Goal: Use online tool/utility: Use online tool/utility

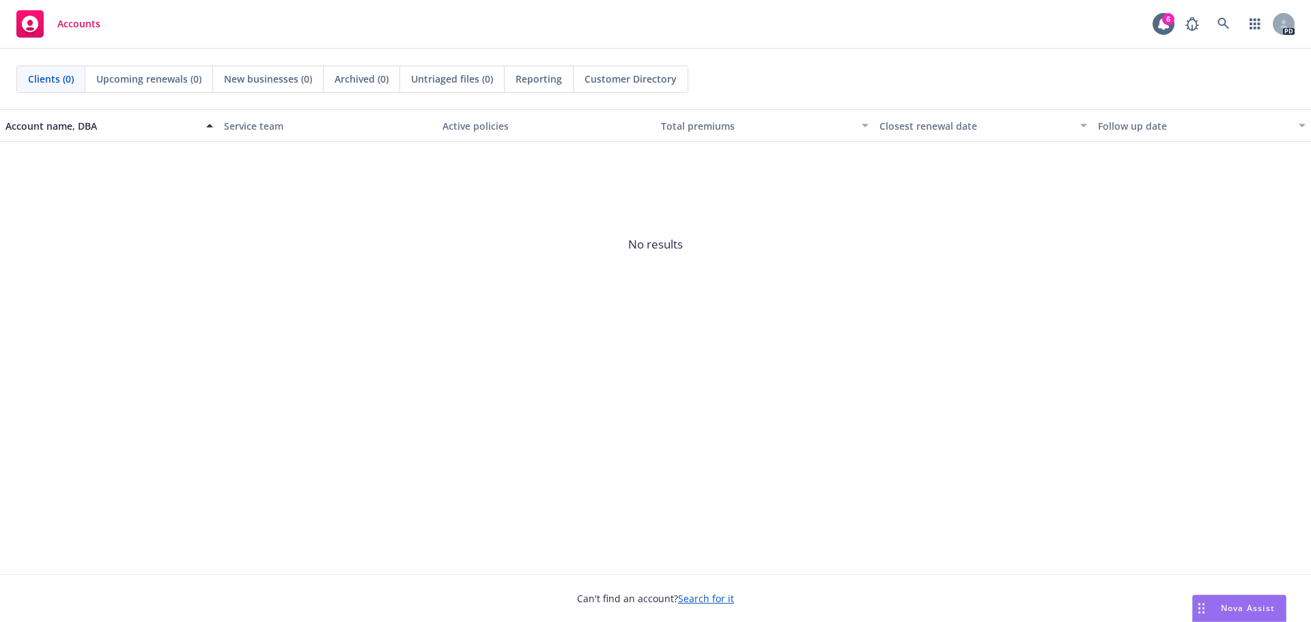
click at [1235, 607] on span "Nova Assist" at bounding box center [1248, 608] width 54 height 12
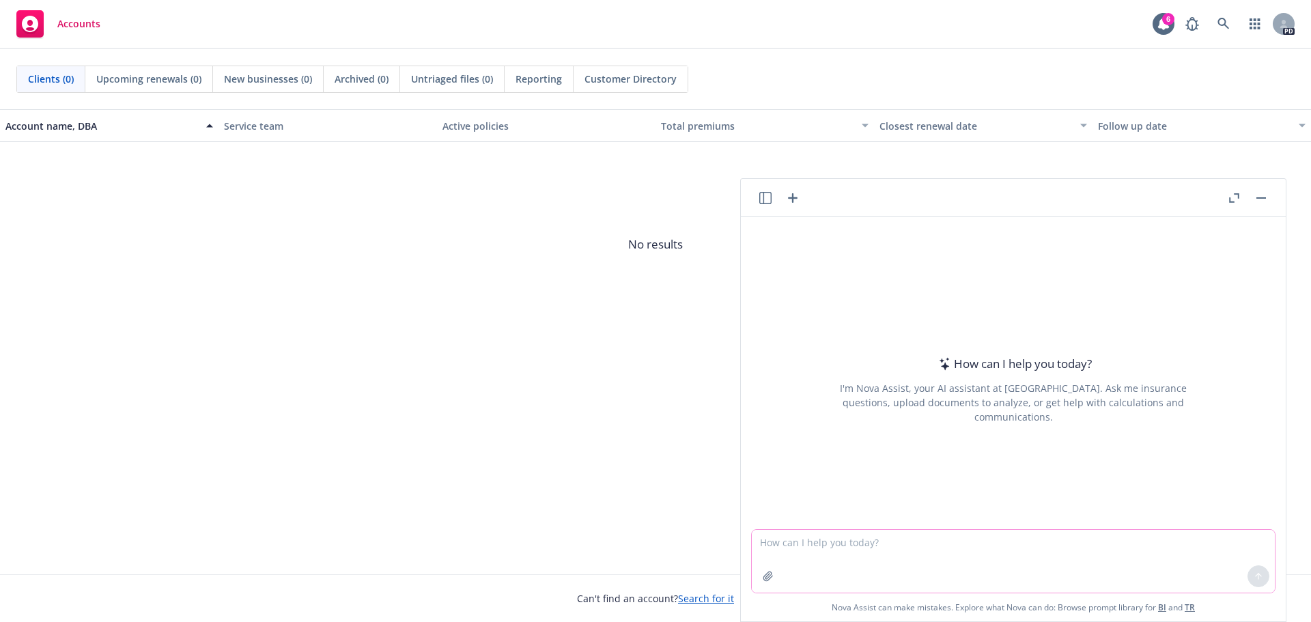
click at [848, 537] on textarea at bounding box center [1013, 561] width 523 height 63
paste textarea "Loremi Dolorsitam: Co adipi el sedd 1, eiu temporinci utlabor—etdolorem a enim …"
type textarea "lore ipsu dolorsi: Ametco Adipiscing: El seddo ei temp 8, inc utlaboreet dolore…"
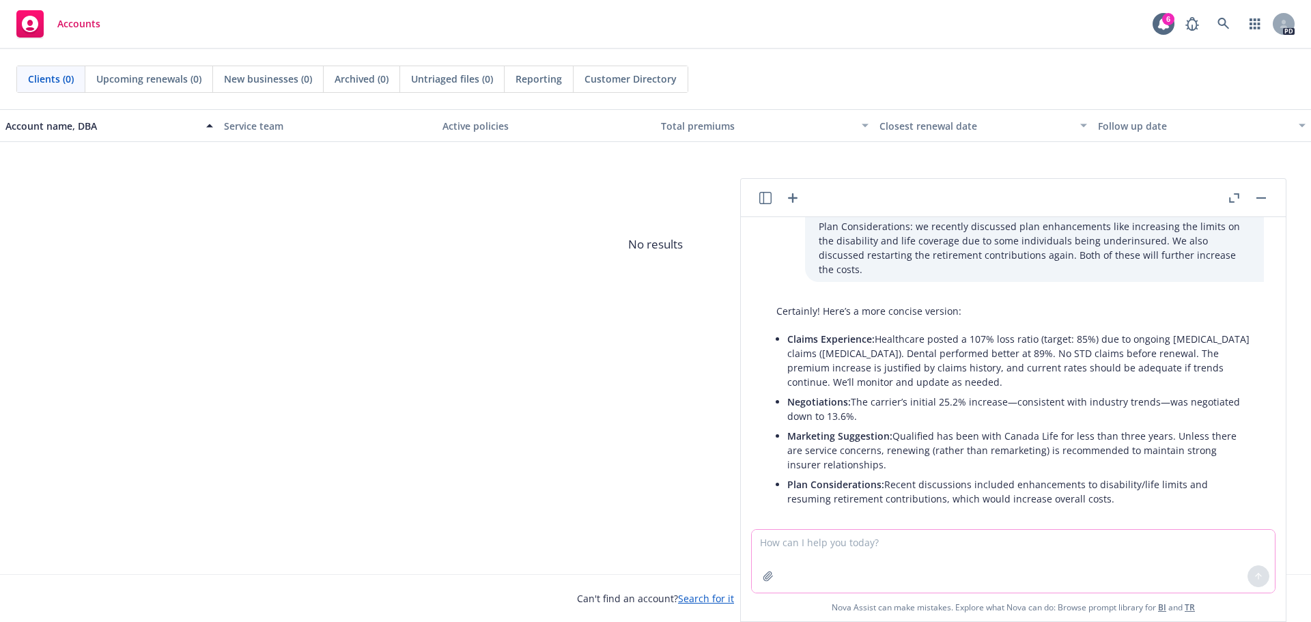
scroll to position [277, 0]
click at [917, 451] on li "Marketing Suggestion: Qualified has been with Canada Life for less than three y…" at bounding box center [1018, 447] width 463 height 48
click at [1148, 492] on div "Certainly! Here’s a more concise version: Claims Experience: Healthcare posted …" at bounding box center [1013, 403] width 501 height 216
drag, startPoint x: 889, startPoint y: 437, endPoint x: 893, endPoint y: 420, distance: 17.4
click at [893, 423] on li "Marketing Suggestion: Qualified has been with Canada Life for less than three y…" at bounding box center [1018, 447] width 463 height 48
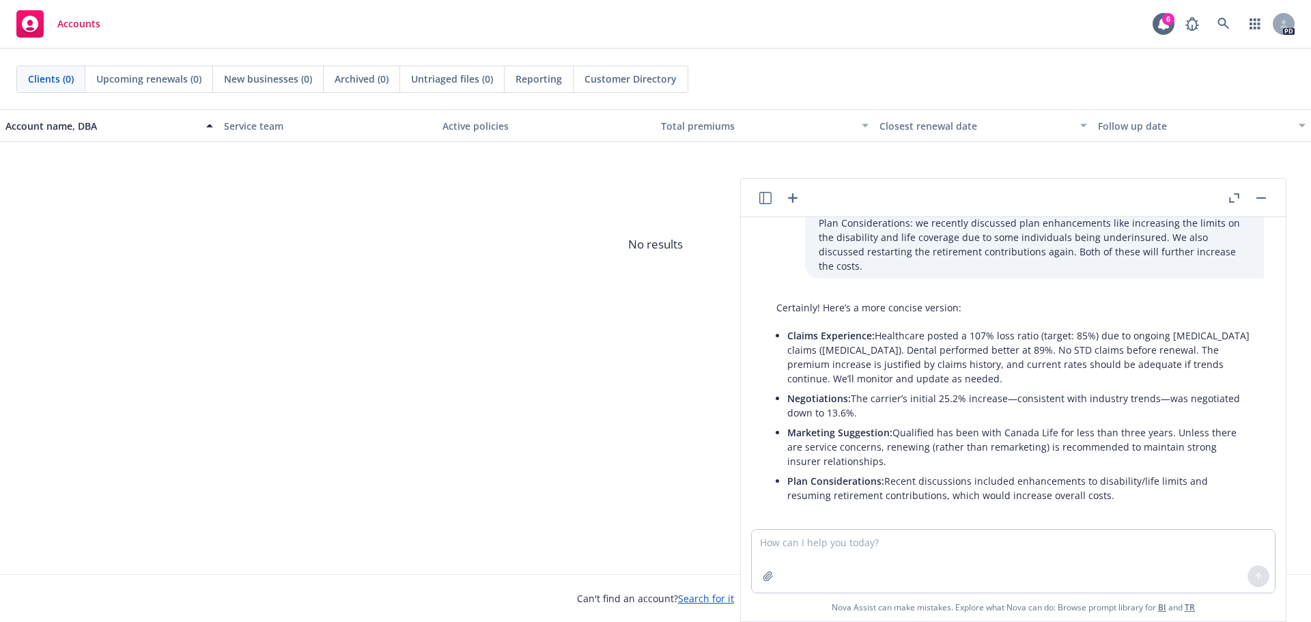
copy li "Qualified has been with Canada Life for less than three years. Unless there are…"
click at [976, 496] on div "Certainly! Here’s a more concise version: Claims Experience: Healthcare posted …" at bounding box center [1013, 403] width 501 height 216
click at [962, 471] on li "Plan Considerations: Recent discussions included enhancements to disability/lif…" at bounding box center [1018, 488] width 463 height 34
drag, startPoint x: 885, startPoint y: 465, endPoint x: 1125, endPoint y: 479, distance: 240.1
click at [1125, 479] on li "Plan Considerations: Recent discussions included enhancements to disability/lif…" at bounding box center [1018, 488] width 463 height 34
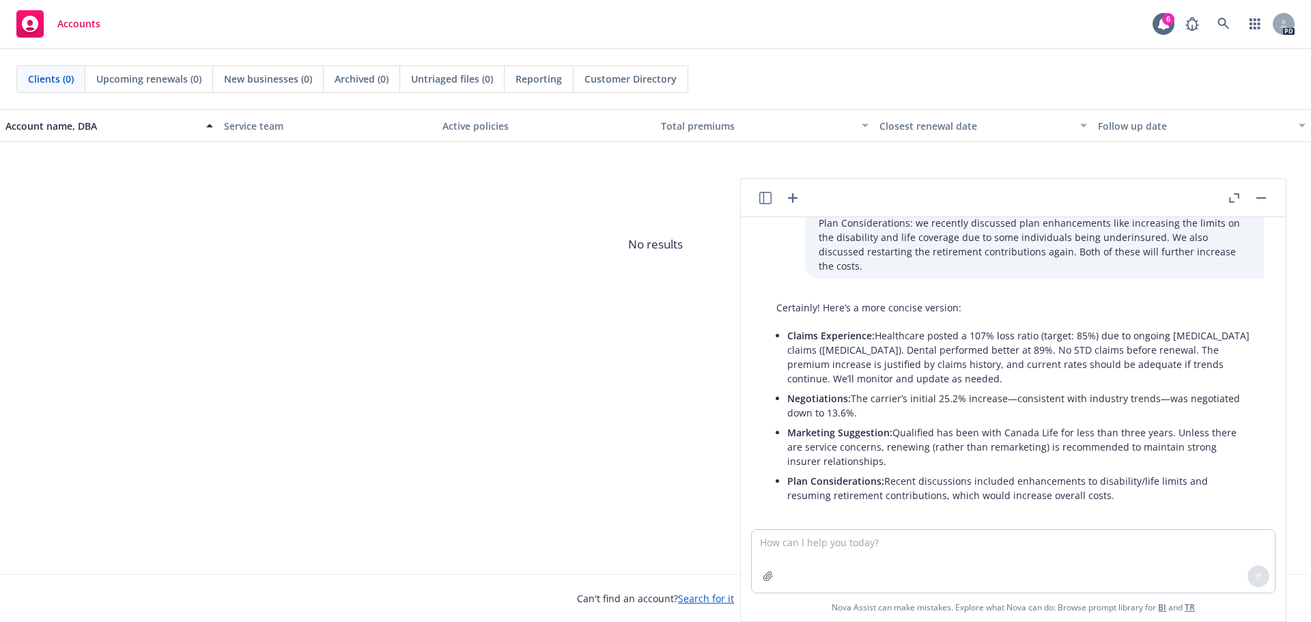
click at [1039, 349] on li "Claims Experience: Healthcare posted a 107% loss ratio (target: 85%) due to ong…" at bounding box center [1018, 357] width 463 height 63
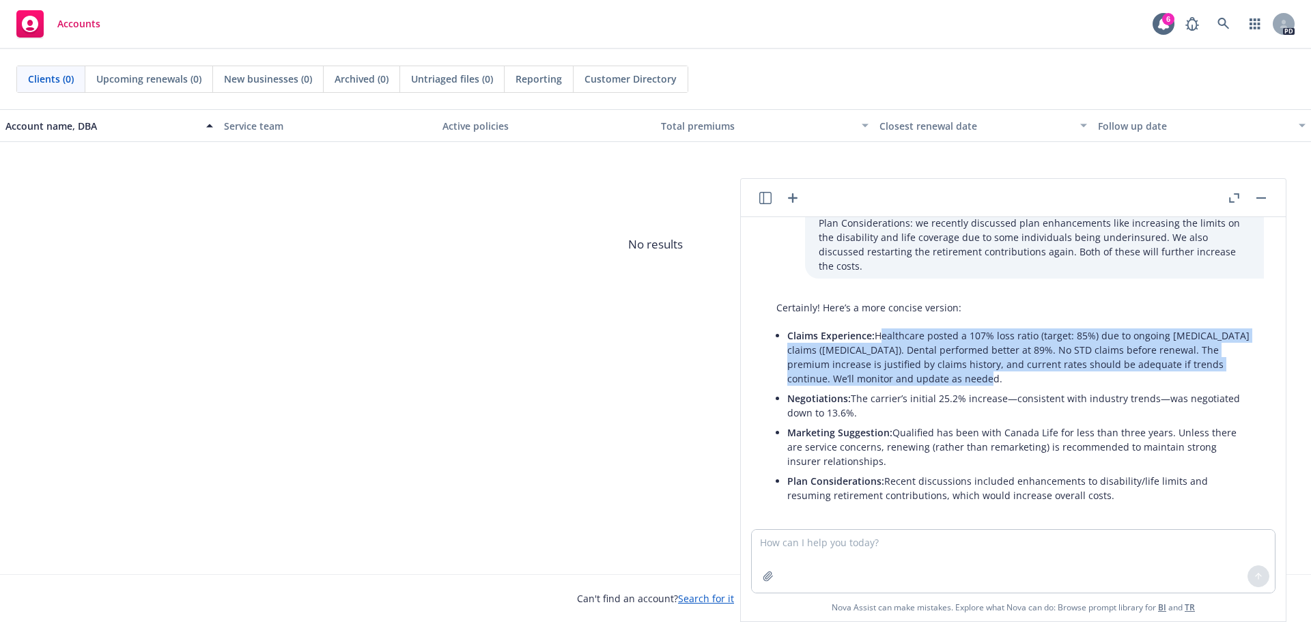
drag, startPoint x: 878, startPoint y: 319, endPoint x: 977, endPoint y: 362, distance: 107.3
click at [1005, 363] on li "Claims Experience: Healthcare posted a 107% loss ratio (target: 85%) due to ong…" at bounding box center [1018, 357] width 463 height 63
copy li "Healthcare posted a 107% loss ratio (target: 85%) due to ongoing [MEDICAL_DATA]…"
click at [1016, 389] on li "Negotiations: The carrier’s initial 25.2% increase—consistent with industry tre…" at bounding box center [1018, 406] width 463 height 34
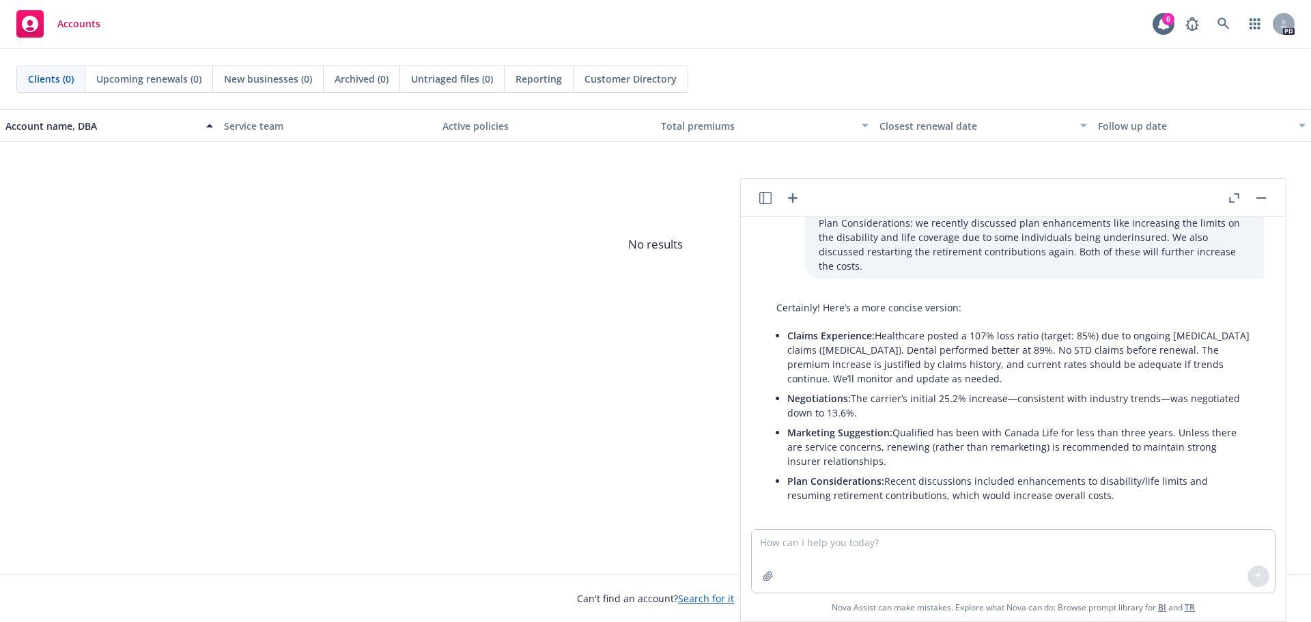
drag, startPoint x: 882, startPoint y: 468, endPoint x: 1115, endPoint y: 479, distance: 233.9
click at [1115, 479] on li "Plan Considerations: Recent discussions included enhancements to disability/lif…" at bounding box center [1018, 488] width 463 height 34
copy li "Recent discussions included enhancements to disability/life limits and resuming…"
click at [947, 389] on li "Negotiations: The carrier’s initial 25.2% increase—consistent with industry tre…" at bounding box center [1018, 406] width 463 height 34
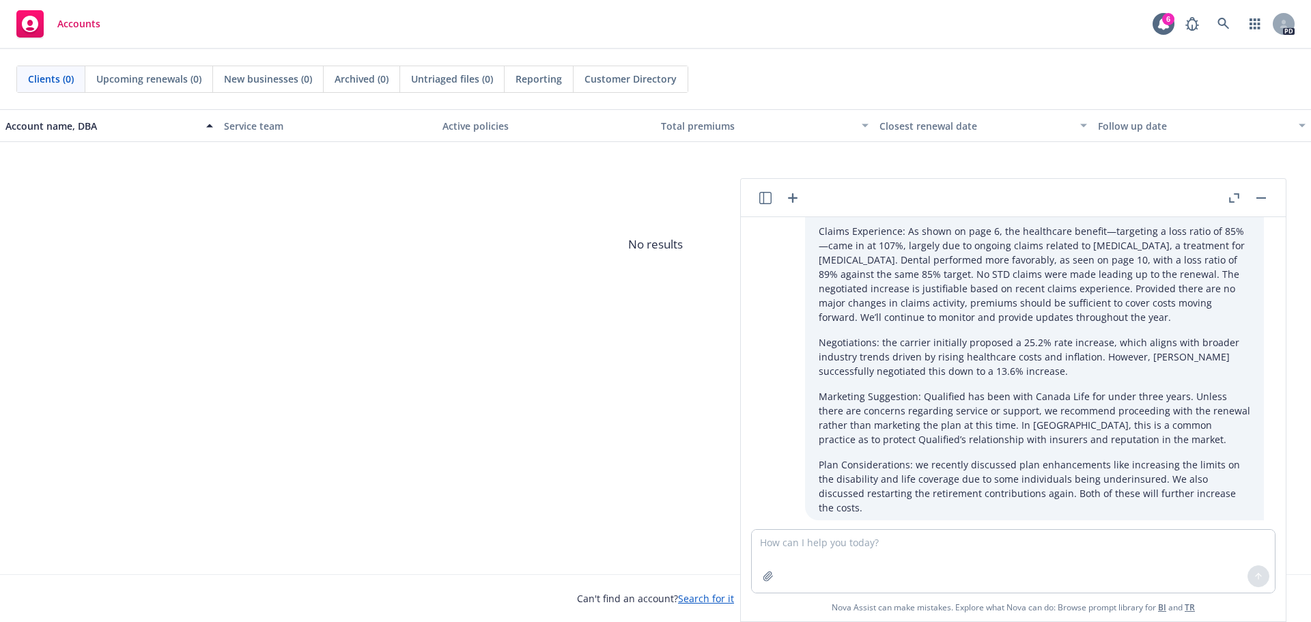
scroll to position [0, 0]
